Goal: Task Accomplishment & Management: Complete application form

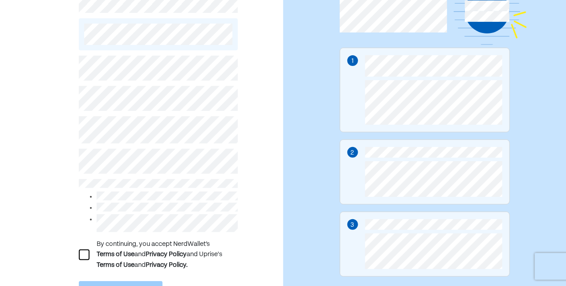
scroll to position [89, 0]
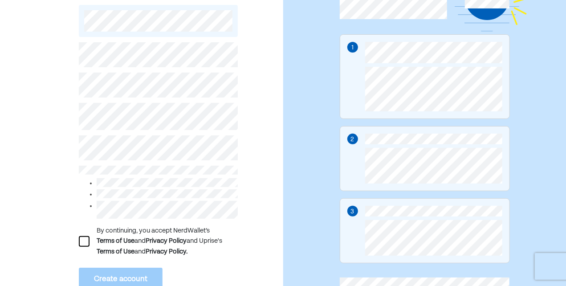
click at [86, 242] on div at bounding box center [84, 241] width 11 height 11
click at [104, 272] on button "Create account" at bounding box center [121, 279] width 84 height 23
click at [143, 275] on button "Create account" at bounding box center [121, 279] width 84 height 23
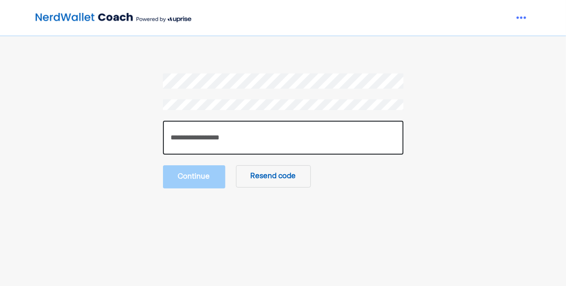
click at [209, 136] on input "number" at bounding box center [283, 138] width 241 height 34
type input "******"
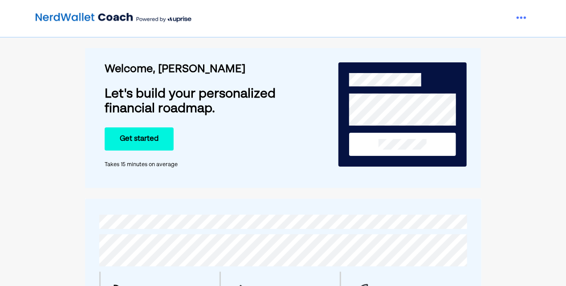
click at [154, 141] on button "Get started" at bounding box center [139, 138] width 69 height 23
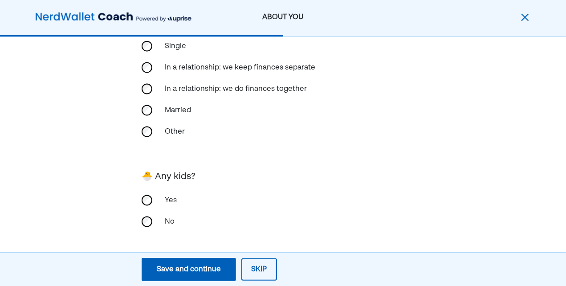
scroll to position [257, 0]
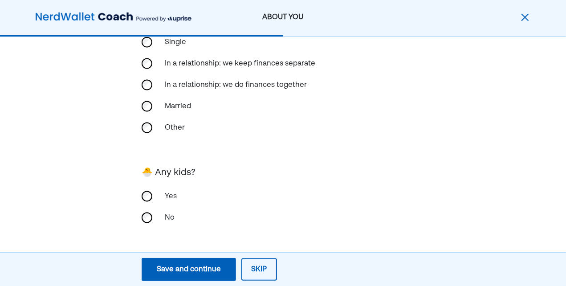
click at [190, 265] on div "Save and continue" at bounding box center [189, 269] width 64 height 11
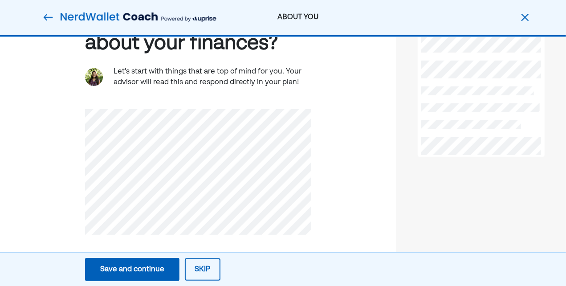
scroll to position [80, 0]
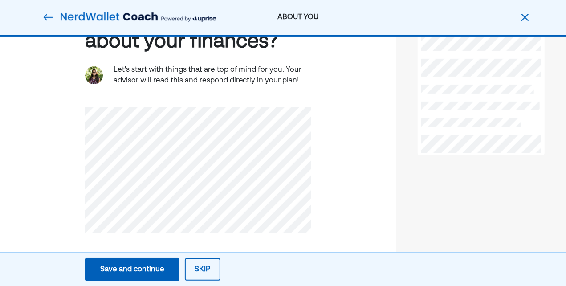
click at [202, 267] on button "Skip" at bounding box center [203, 269] width 36 height 22
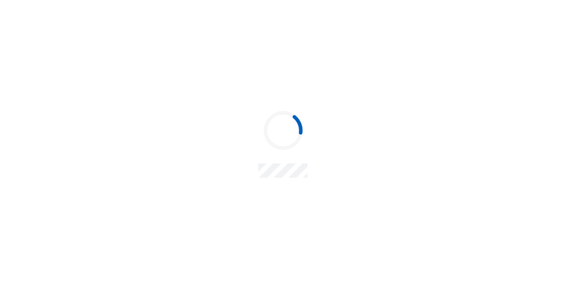
scroll to position [0, 0]
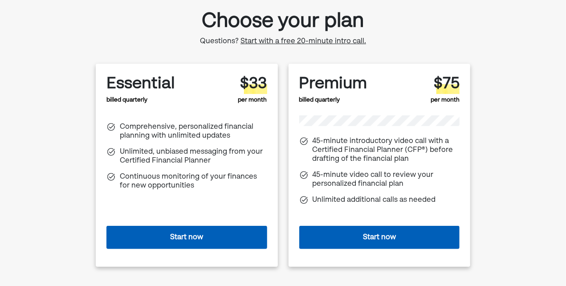
scroll to position [134, 0]
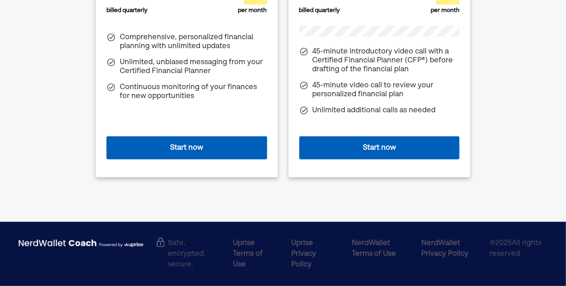
click at [182, 155] on button "Start now" at bounding box center [186, 147] width 161 height 23
